Goal: Obtain resource: Download file/media

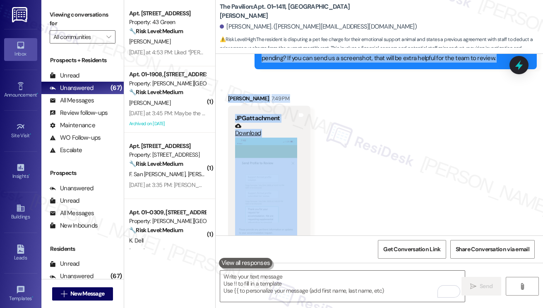
scroll to position [967, 0]
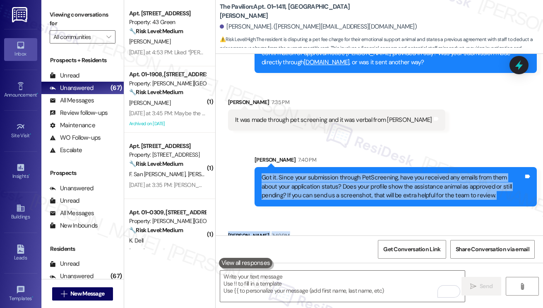
click at [290, 184] on div "Got it. Since your submission through PetScreening, have you received any email…" at bounding box center [393, 186] width 262 height 26
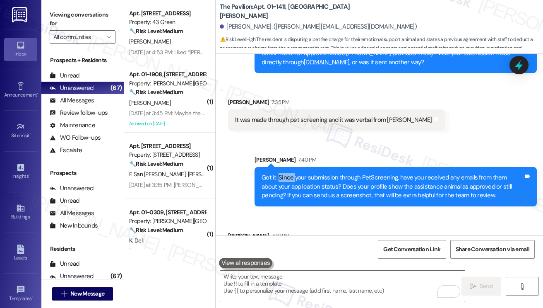
click at [290, 184] on div "Got it. Since your submission through PetScreening, have you received any email…" at bounding box center [393, 186] width 262 height 26
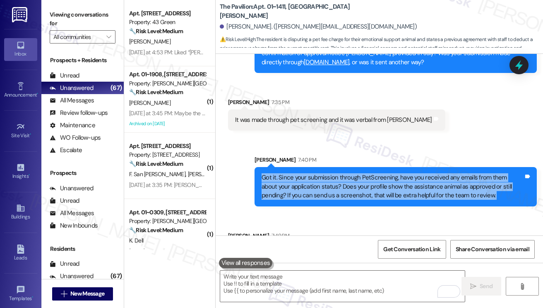
click at [290, 184] on div "Got it. Since your submission through PetScreening, have you received any email…" at bounding box center [393, 186] width 262 height 26
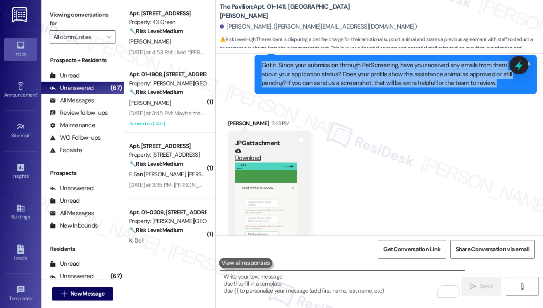
scroll to position [1008, 0]
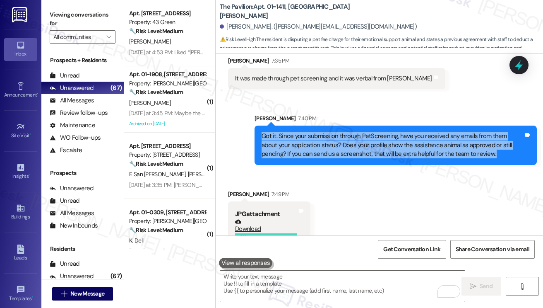
click at [419, 152] on div "Got it. Since your submission through PetScreening, have you received any email…" at bounding box center [393, 145] width 262 height 26
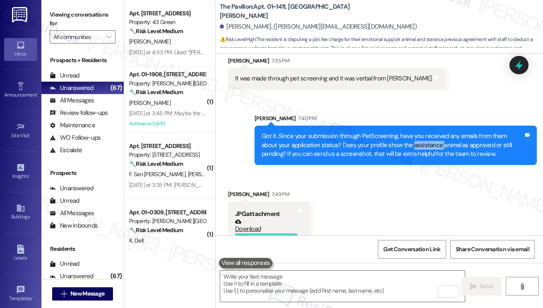
click at [419, 152] on div "Got it. Since your submission through PetScreening, have you received any email…" at bounding box center [393, 145] width 262 height 26
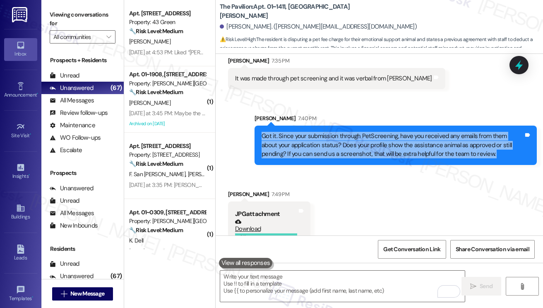
click at [419, 152] on div "Got it. Since your submission through PetScreening, have you received any email…" at bounding box center [393, 145] width 262 height 26
click at [344, 152] on div "Got it. Since your submission through PetScreening, have you received any email…" at bounding box center [393, 145] width 262 height 26
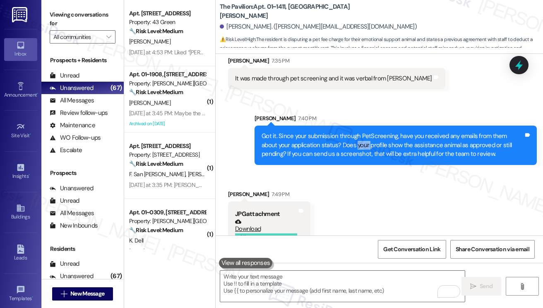
click at [344, 152] on div "Got it. Since your submission through PetScreening, have you received any email…" at bounding box center [393, 145] width 262 height 26
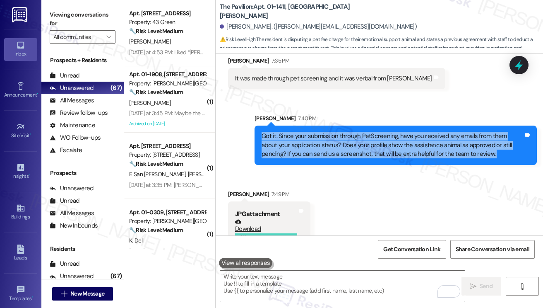
click at [344, 152] on div "Got it. Since your submission through PetScreening, have you received any email…" at bounding box center [393, 145] width 262 height 26
click at [394, 151] on div "Got it. Since your submission through PetScreening, have you received any email…" at bounding box center [393, 145] width 262 height 26
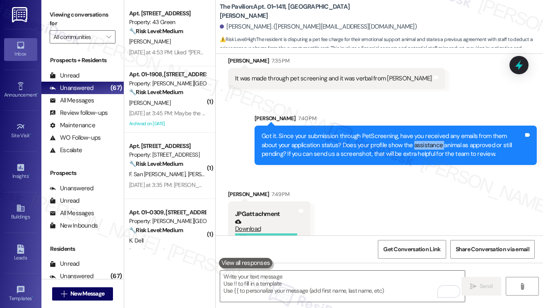
click at [394, 151] on div "Got it. Since your submission through PetScreening, have you received any email…" at bounding box center [393, 145] width 262 height 26
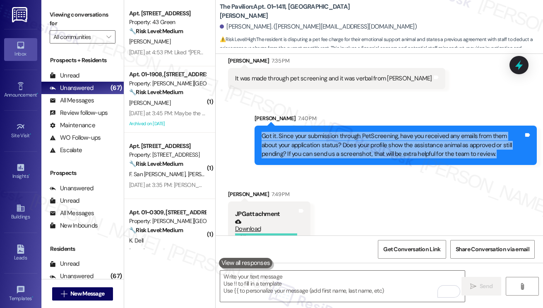
click at [394, 151] on div "Got it. Since your submission through PetScreening, have you received any email…" at bounding box center [393, 145] width 262 height 26
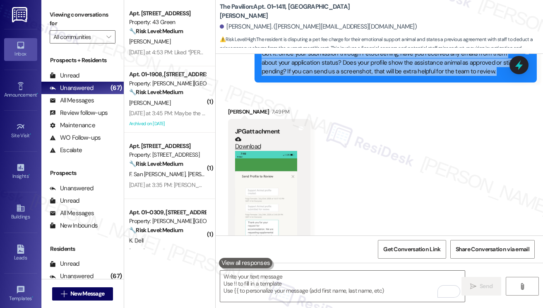
scroll to position [1091, 0]
click at [258, 185] on button "Zoom image" at bounding box center [266, 217] width 62 height 135
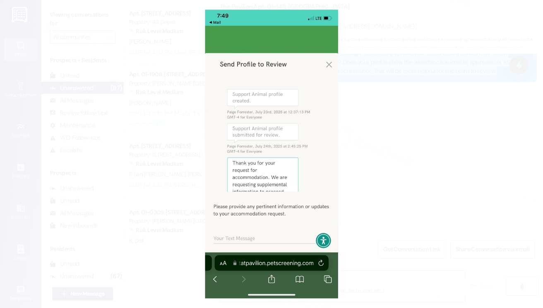
click at [396, 192] on button "Unzoom image" at bounding box center [271, 154] width 543 height 308
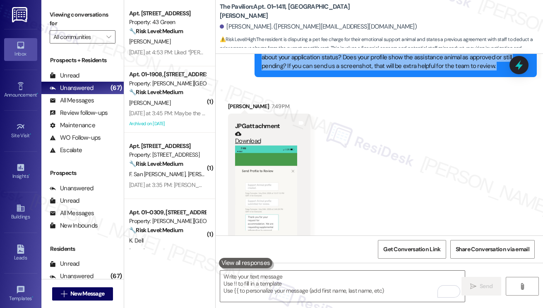
scroll to position [1050, 0]
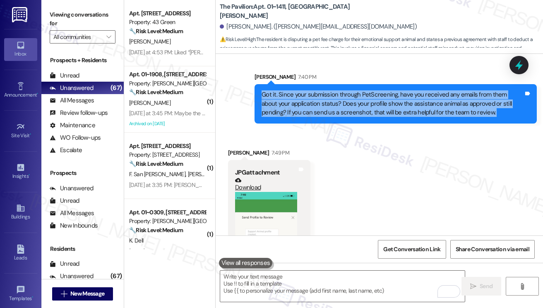
click at [303, 109] on div "Got it. Since your submission through PetScreening, have you received any email…" at bounding box center [393, 103] width 262 height 26
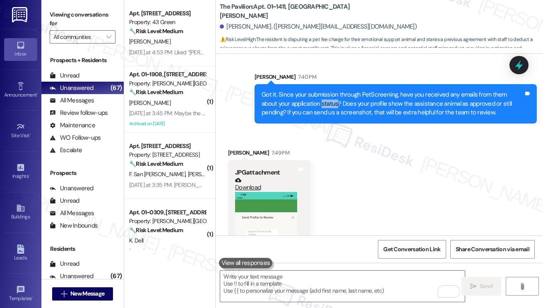
click at [303, 109] on div "Got it. Since your submission through PetScreening, have you received any email…" at bounding box center [393, 103] width 262 height 26
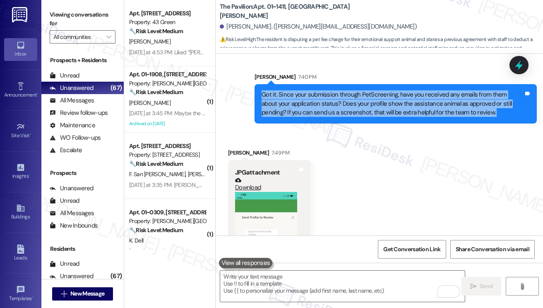
click at [303, 109] on div "Got it. Since your submission through PetScreening, have you received any email…" at bounding box center [393, 103] width 262 height 26
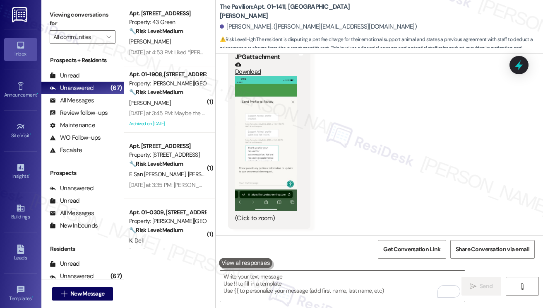
click at [264, 124] on button "Zoom image" at bounding box center [266, 143] width 62 height 135
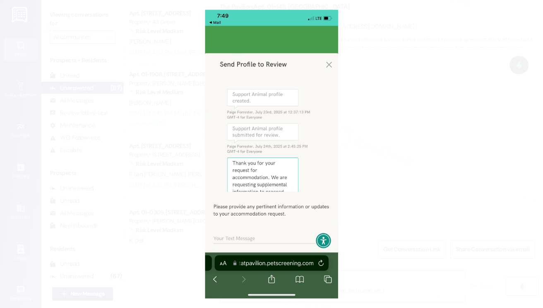
click at [413, 65] on button "Unzoom image" at bounding box center [271, 154] width 543 height 308
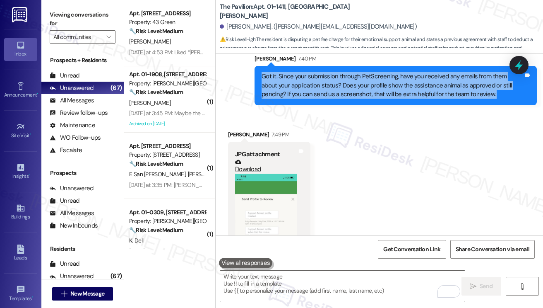
scroll to position [1050, 0]
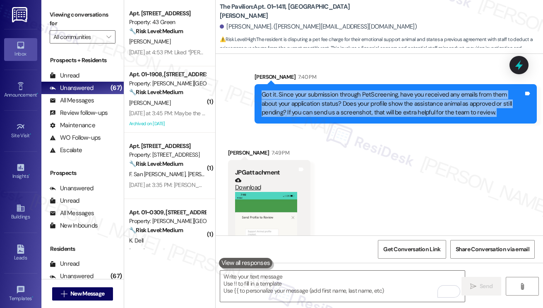
click at [379, 117] on div "Got it. Since your submission through PetScreening, have you received any email…" at bounding box center [393, 103] width 262 height 26
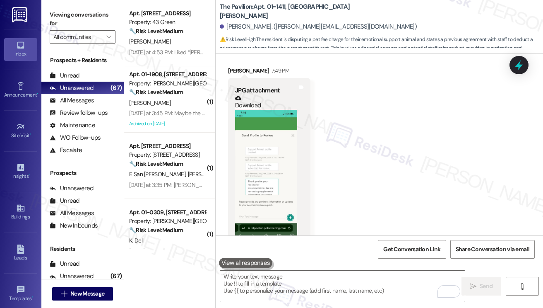
scroll to position [1174, 0]
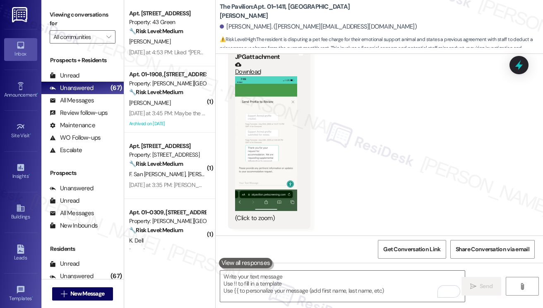
click at [253, 74] on link "Download" at bounding box center [266, 68] width 62 height 14
click at [68, 12] on label "Viewing conversations for" at bounding box center [83, 19] width 66 height 22
